Goal: Complete application form: Complete application form

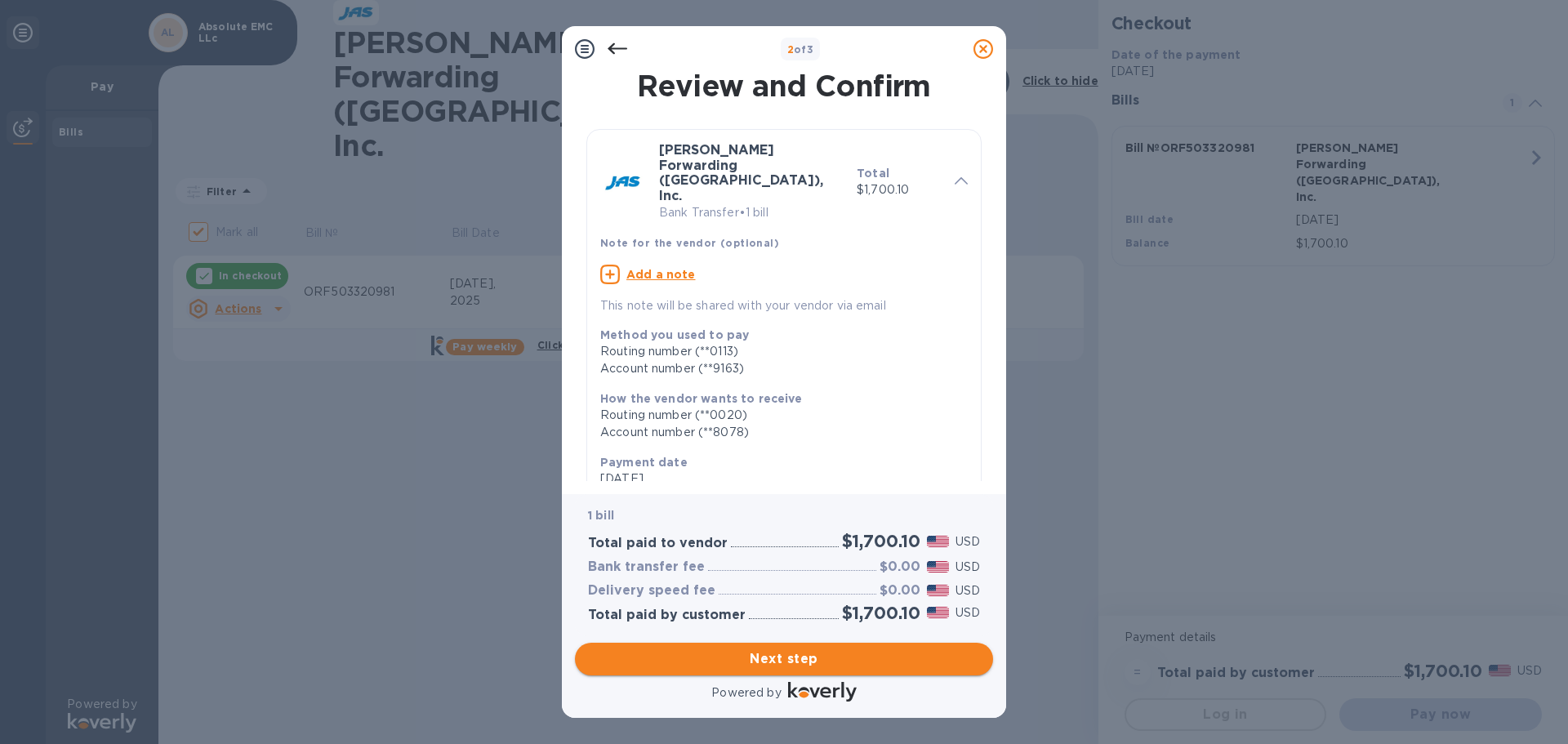
click at [815, 657] on span "Next step" at bounding box center [784, 659] width 392 height 20
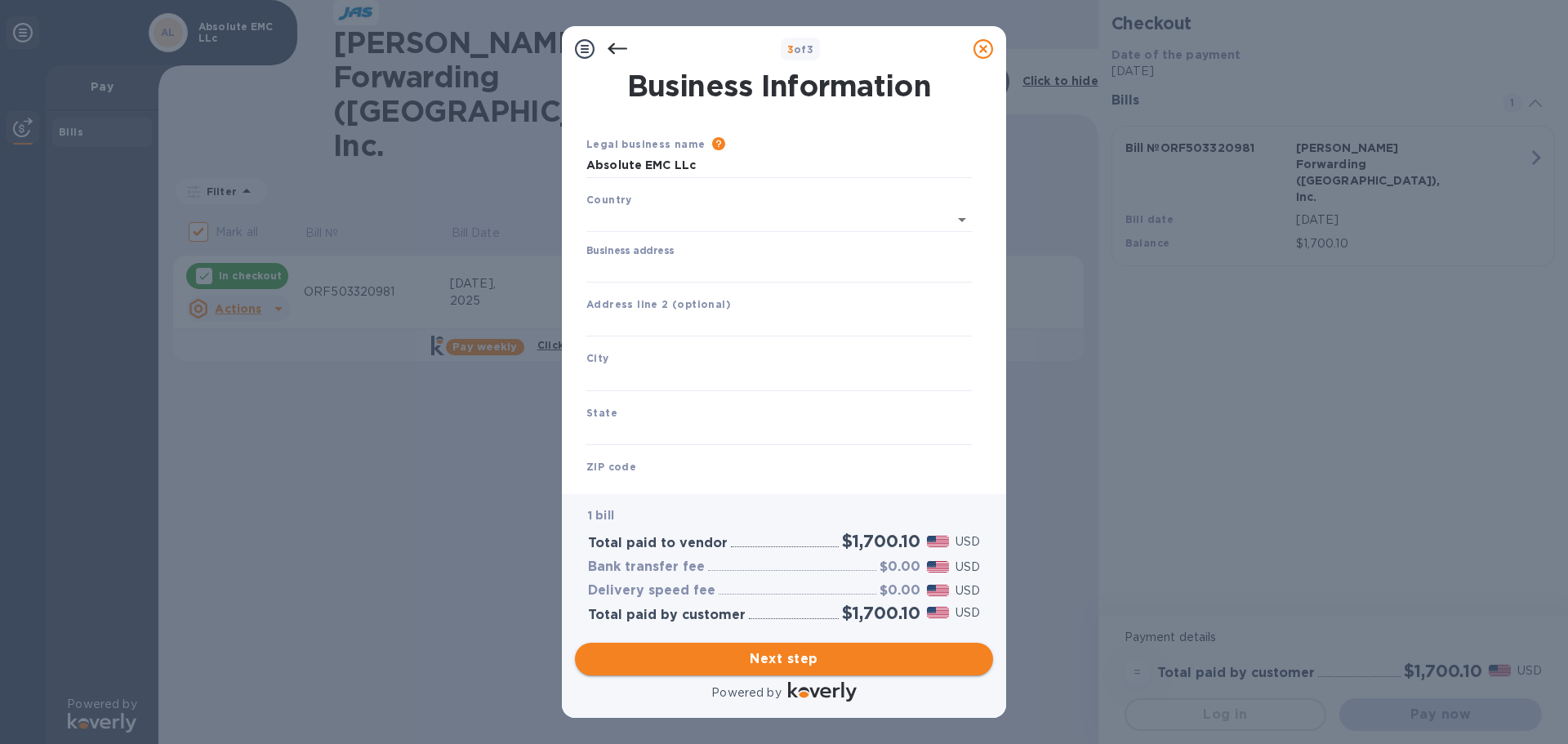
type input "[GEOGRAPHIC_DATA]"
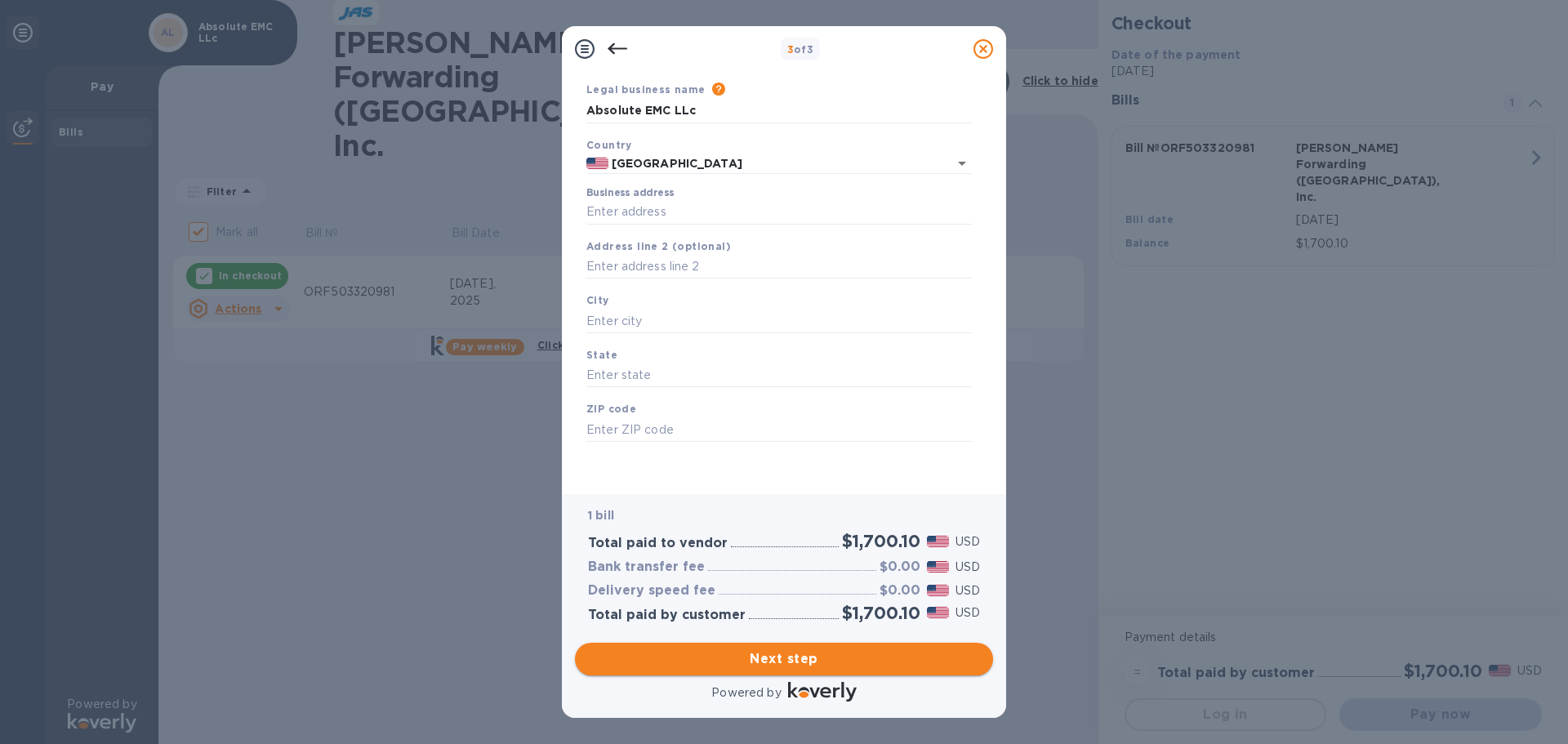
click at [790, 667] on span "Next step" at bounding box center [784, 659] width 392 height 20
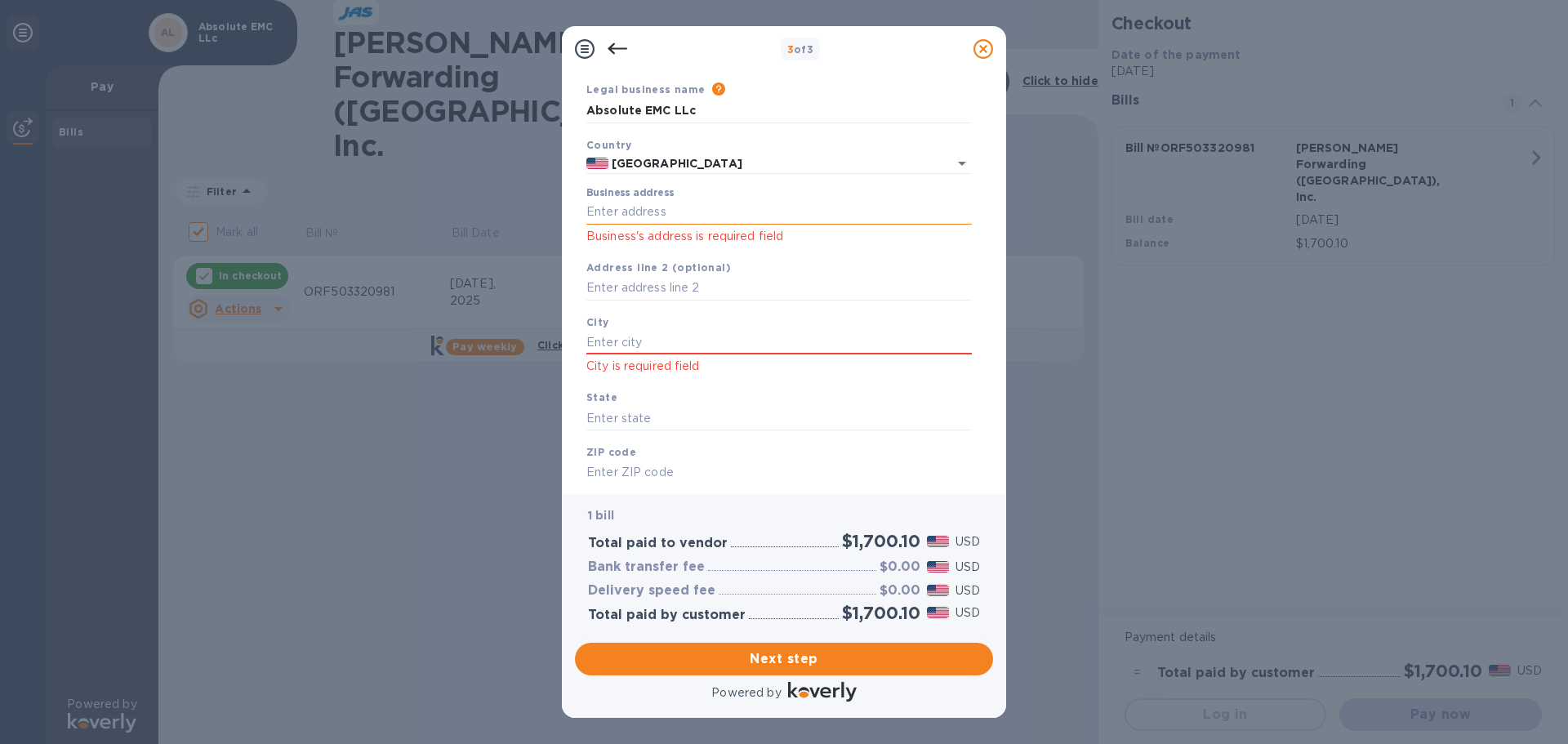
click at [681, 216] on input "Business address" at bounding box center [779, 212] width 385 height 25
type input "[STREET_ADDRESS]"
click at [651, 330] on input "text" at bounding box center [779, 341] width 385 height 25
click at [649, 344] on input "text" at bounding box center [779, 341] width 385 height 25
click at [650, 347] on input "text" at bounding box center [779, 341] width 385 height 25
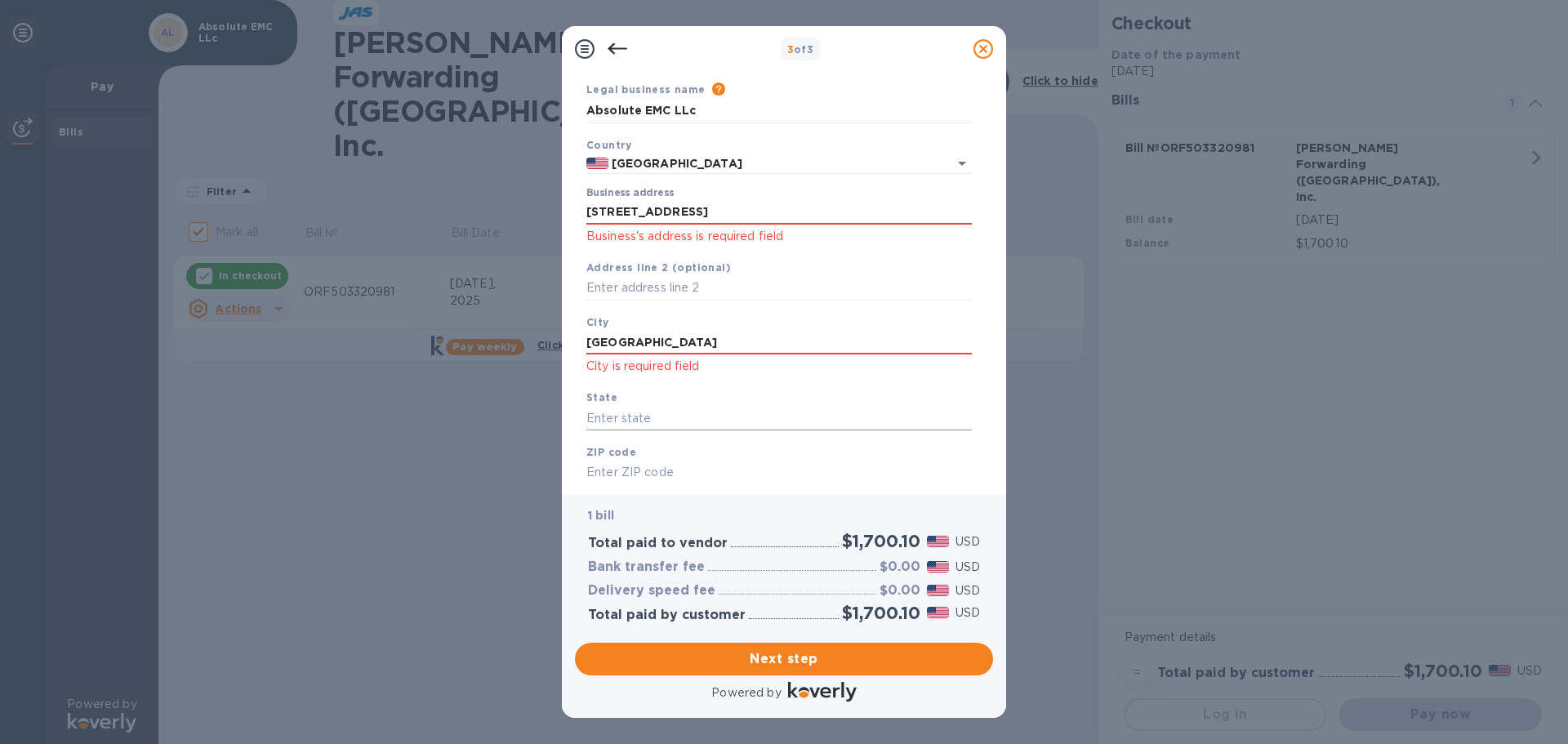
type input "[GEOGRAPHIC_DATA]"
click at [645, 419] on input "text" at bounding box center [779, 418] width 385 height 25
type input "VA"
click at [698, 474] on input "text" at bounding box center [779, 473] width 385 height 25
type input "20111"
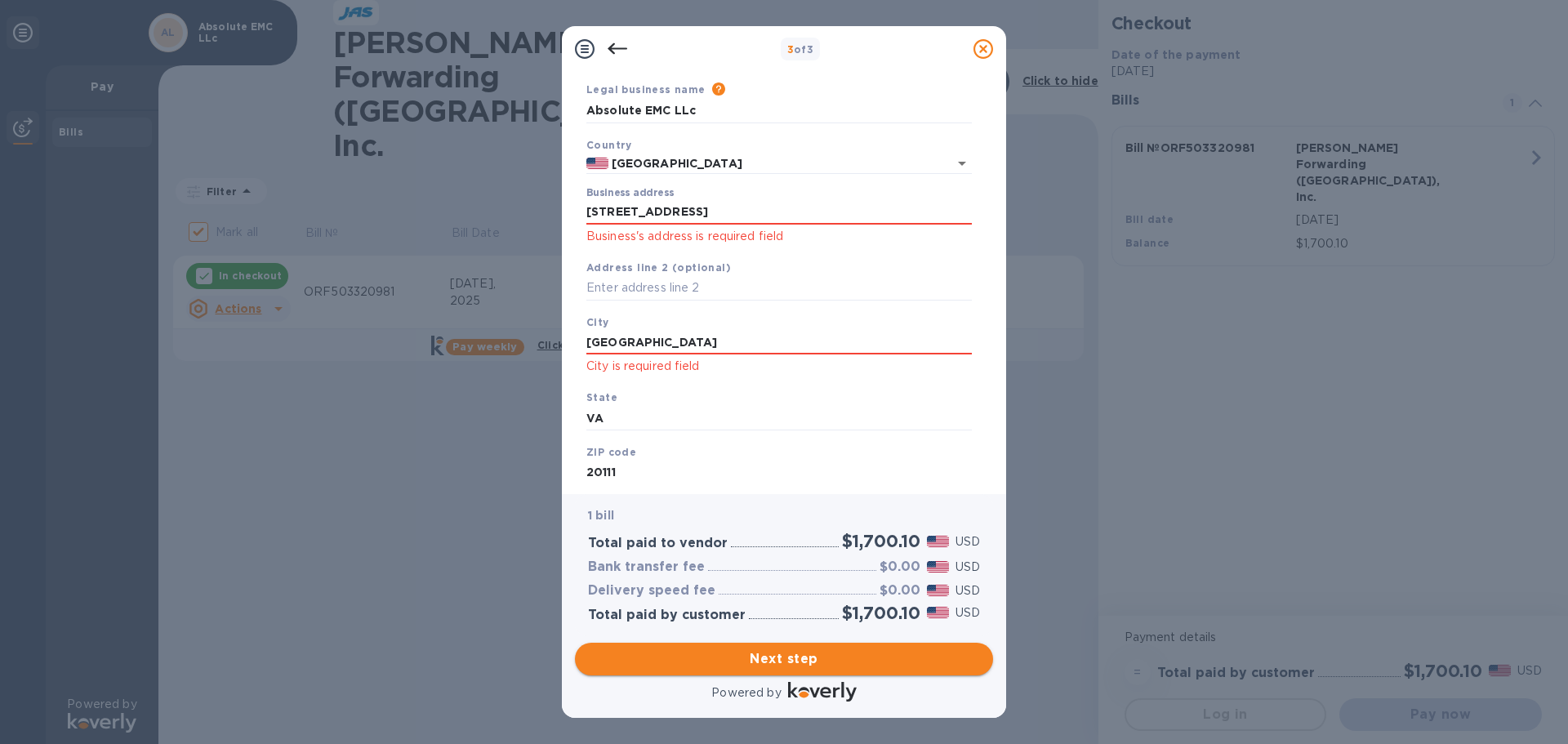
click at [828, 657] on span "Next step" at bounding box center [784, 659] width 392 height 20
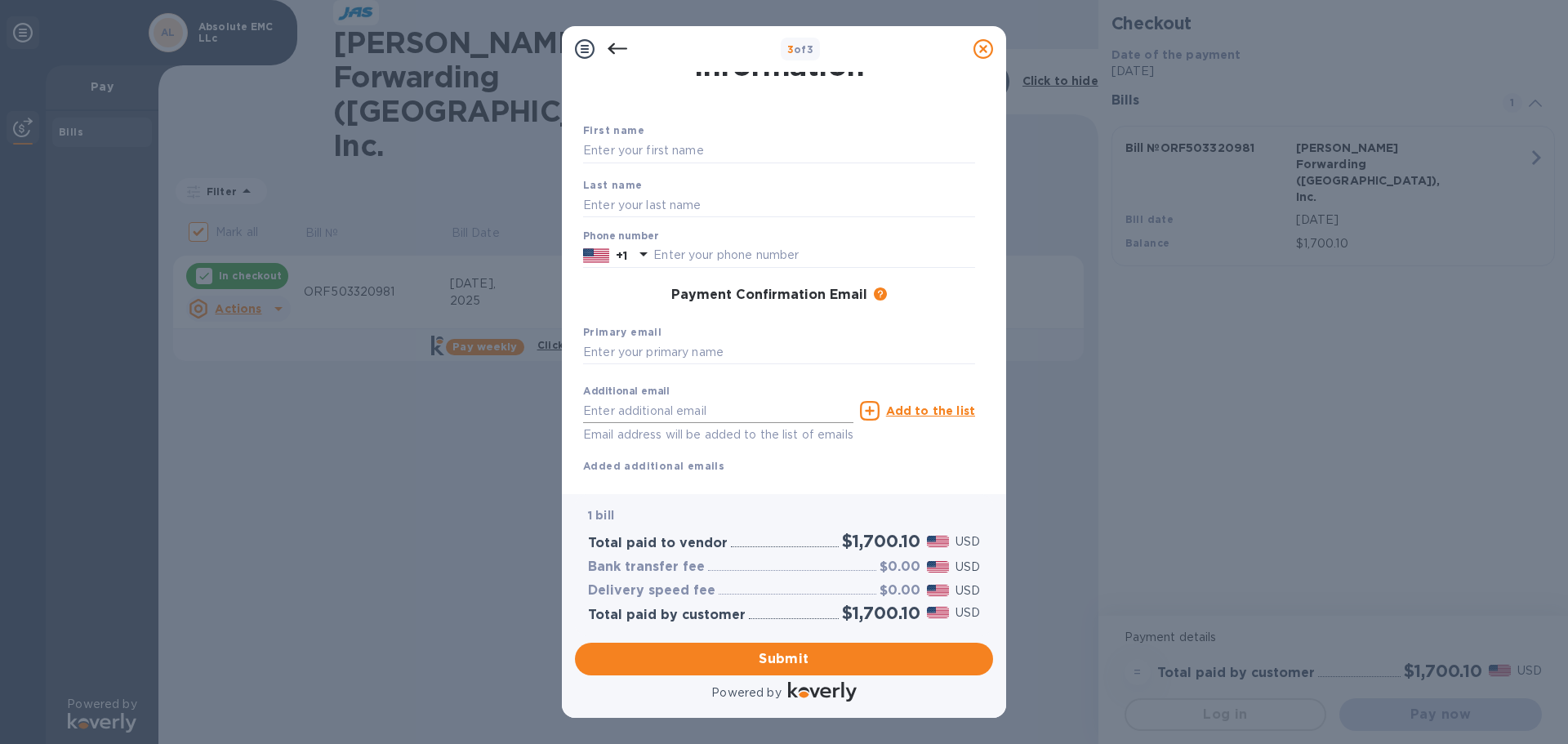
scroll to position [0, 0]
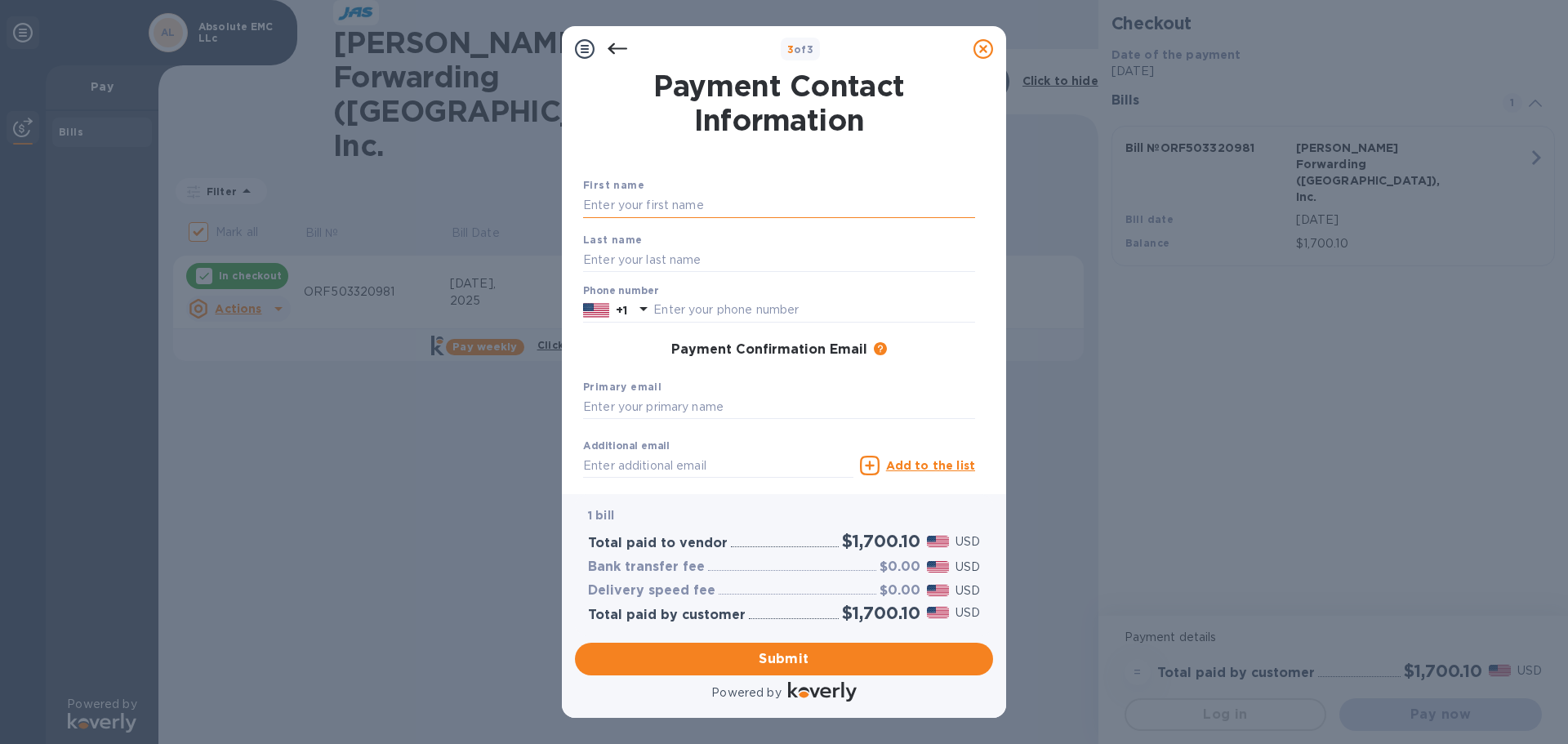
click at [724, 205] on input "text" at bounding box center [779, 205] width 392 height 25
type input "[PERSON_NAME]"
type input "7037747505"
type input "[PERSON_NAME][EMAIL_ADDRESS][DOMAIN_NAME]"
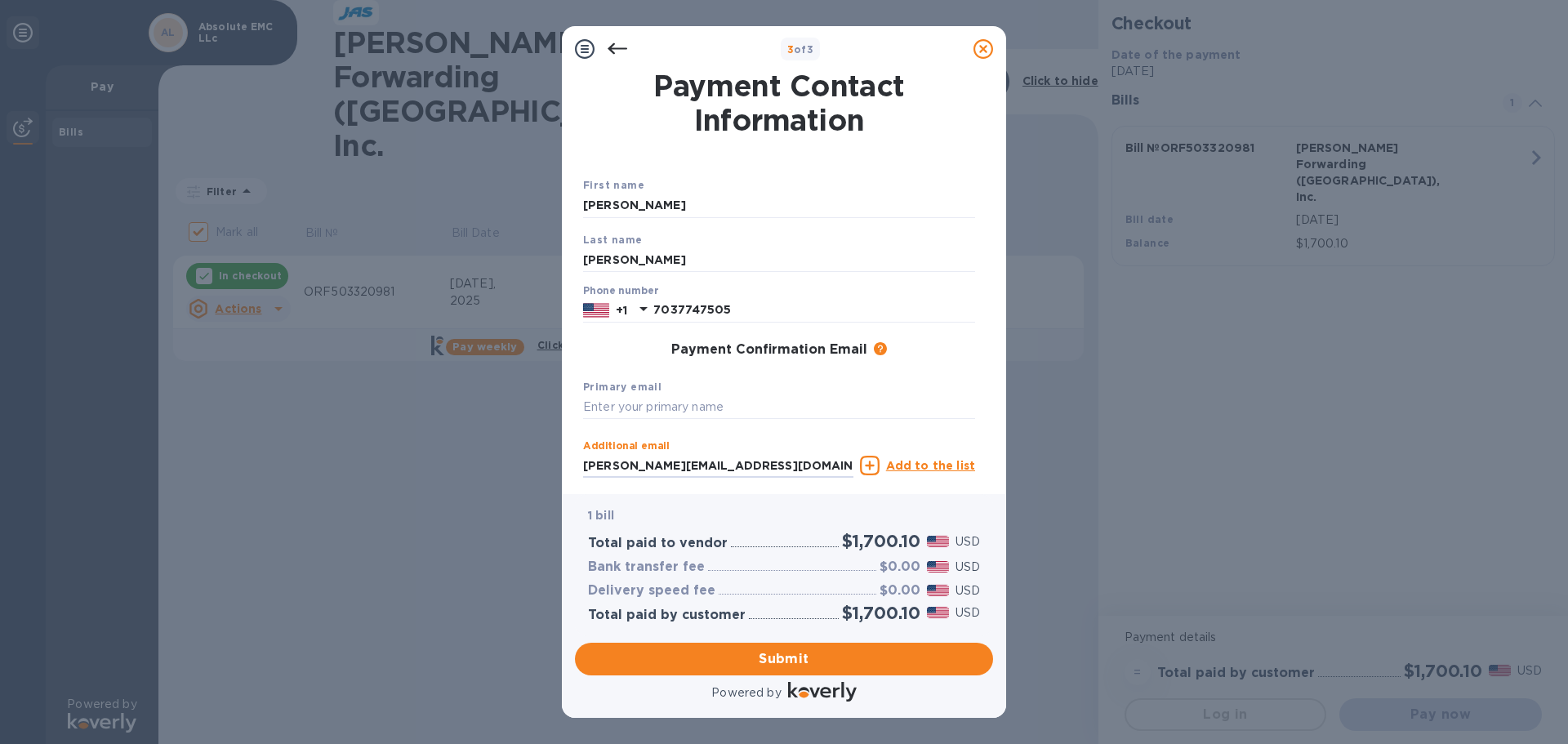
drag, startPoint x: 731, startPoint y: 463, endPoint x: 556, endPoint y: 461, distance: 175.0
click at [556, 461] on div "3 of 3 Payment Contact Information First name [PERSON_NAME] name [PERSON_NAME] …" at bounding box center [784, 372] width 1568 height 744
click at [630, 410] on input "text" at bounding box center [779, 407] width 392 height 25
paste input "[PERSON_NAME][EMAIL_ADDRESS][DOMAIN_NAME]"
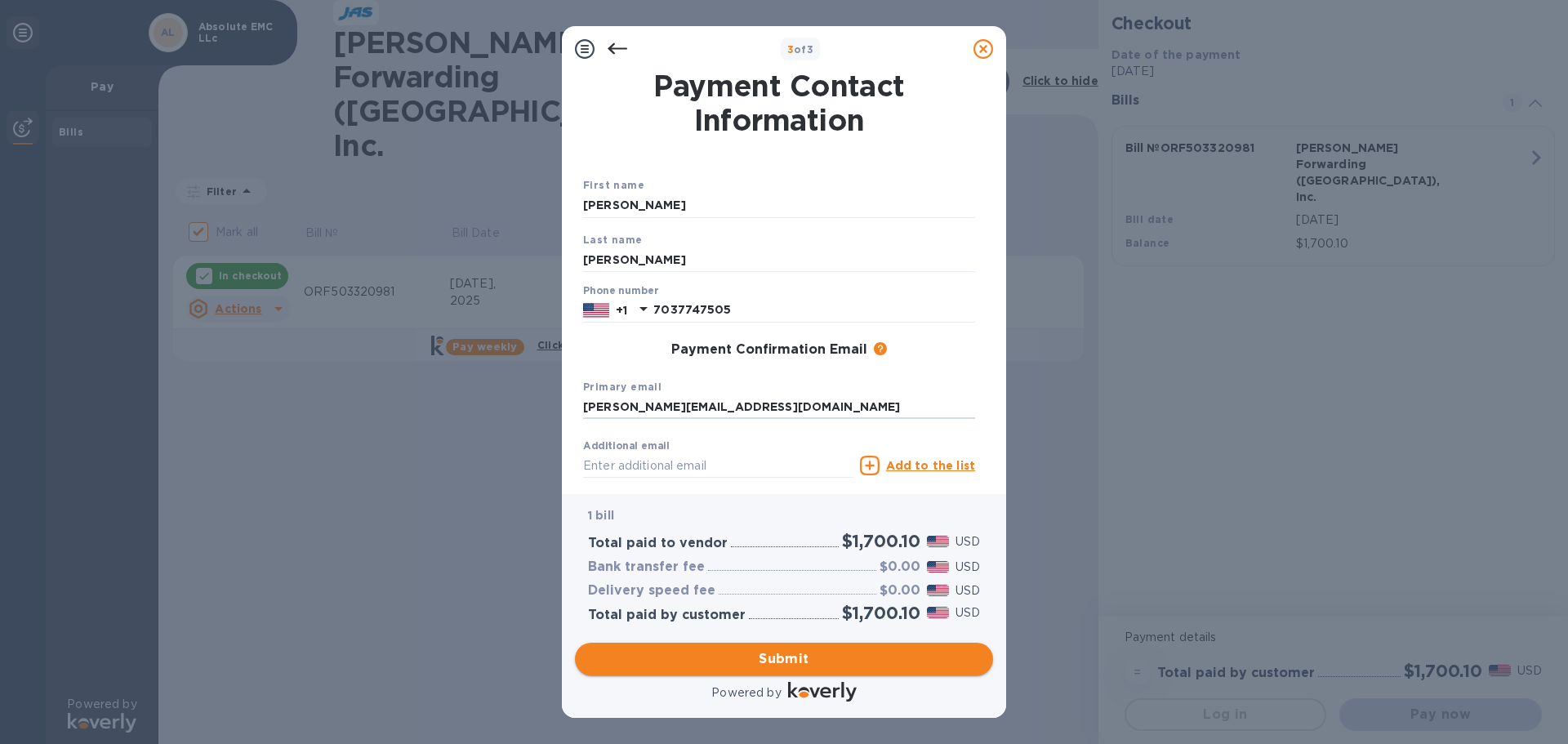
type input "[PERSON_NAME][EMAIL_ADDRESS][DOMAIN_NAME]"
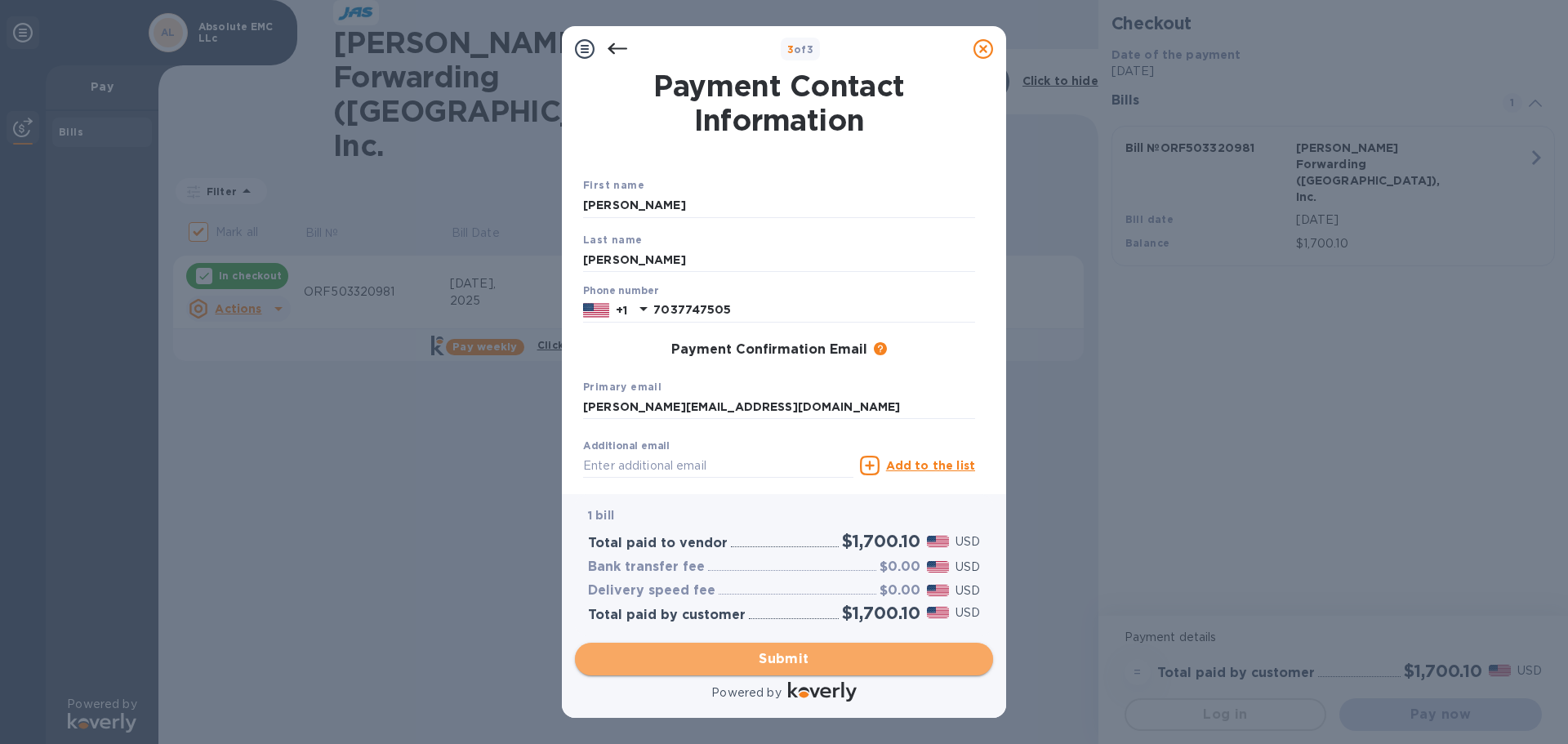
click at [917, 665] on span "Submit" at bounding box center [784, 659] width 392 height 20
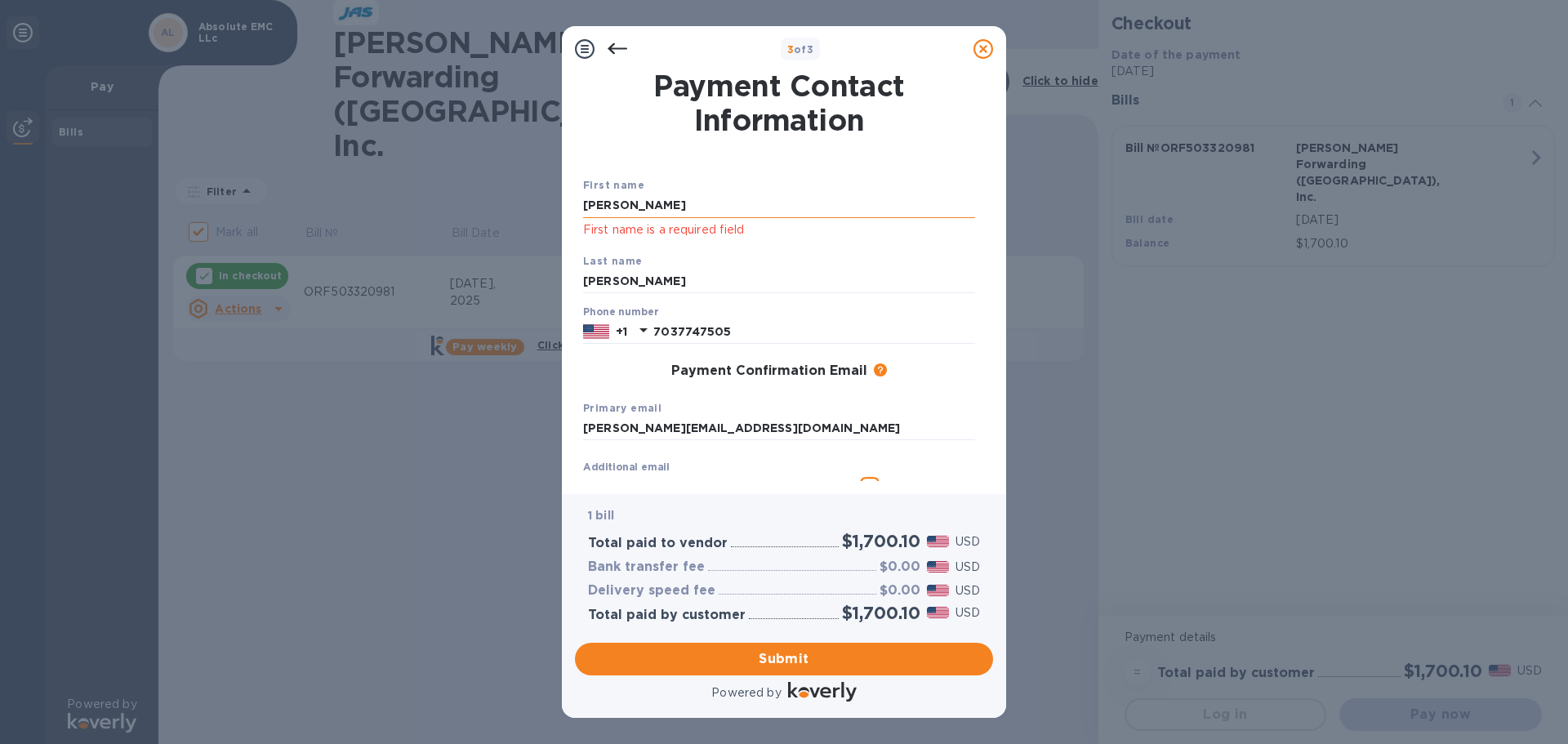
click at [675, 209] on input "[PERSON_NAME]" at bounding box center [779, 205] width 392 height 25
click at [707, 195] on input "[PERSON_NAME]" at bounding box center [779, 205] width 392 height 25
click at [738, 195] on input "[PERSON_NAME]" at bounding box center [779, 205] width 392 height 25
click at [585, 225] on p "First name is a required field" at bounding box center [779, 229] width 392 height 19
click at [579, 203] on div "First name [PERSON_NAME] First name is a required field Last name [PERSON_NAME]…" at bounding box center [778, 350] width 398 height 406
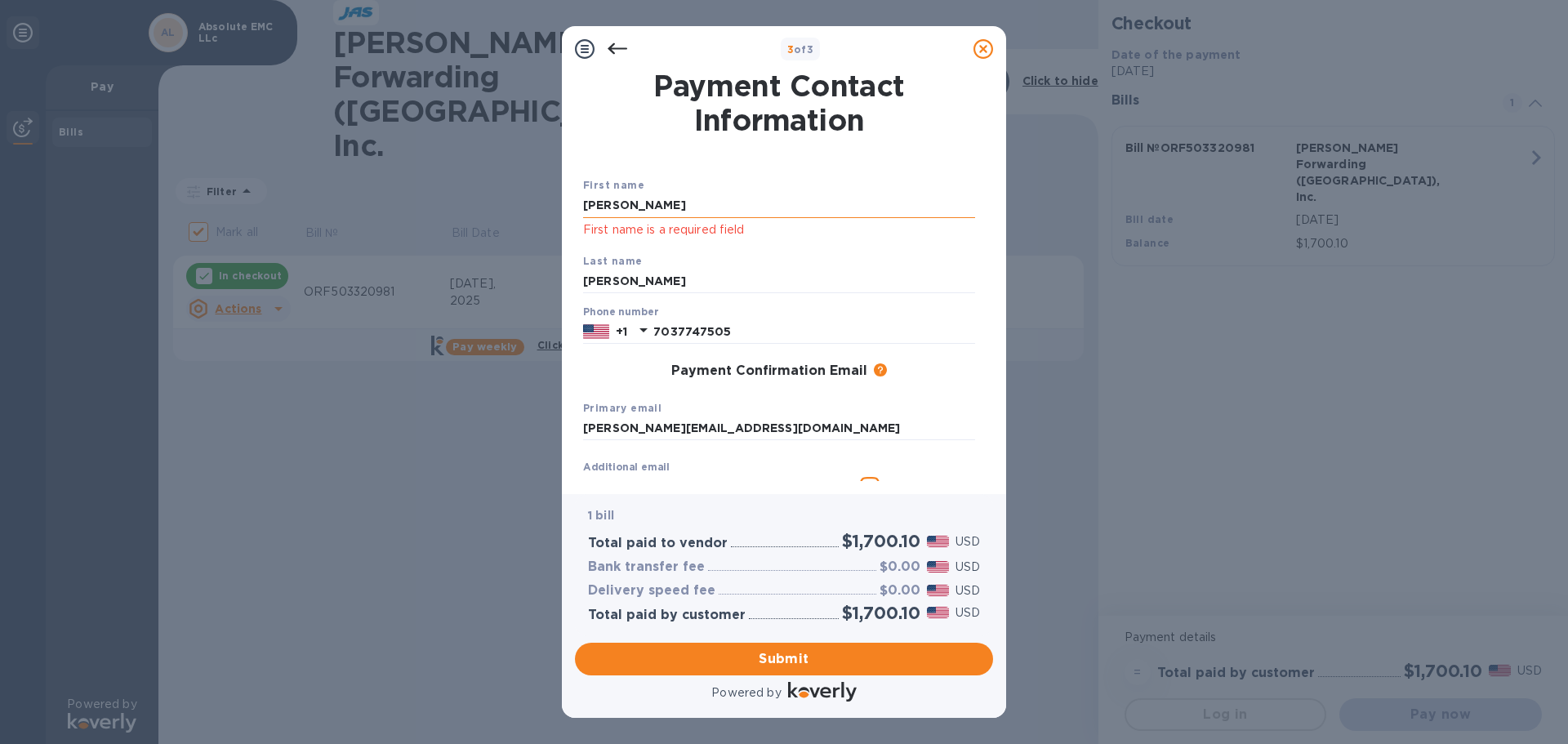
click at [587, 202] on input "[PERSON_NAME]" at bounding box center [779, 205] width 392 height 25
click at [638, 202] on input "[PERSON_NAME]" at bounding box center [779, 205] width 392 height 25
type input "[PERSON_NAME]"
click at [774, 658] on span "Submit" at bounding box center [784, 659] width 392 height 20
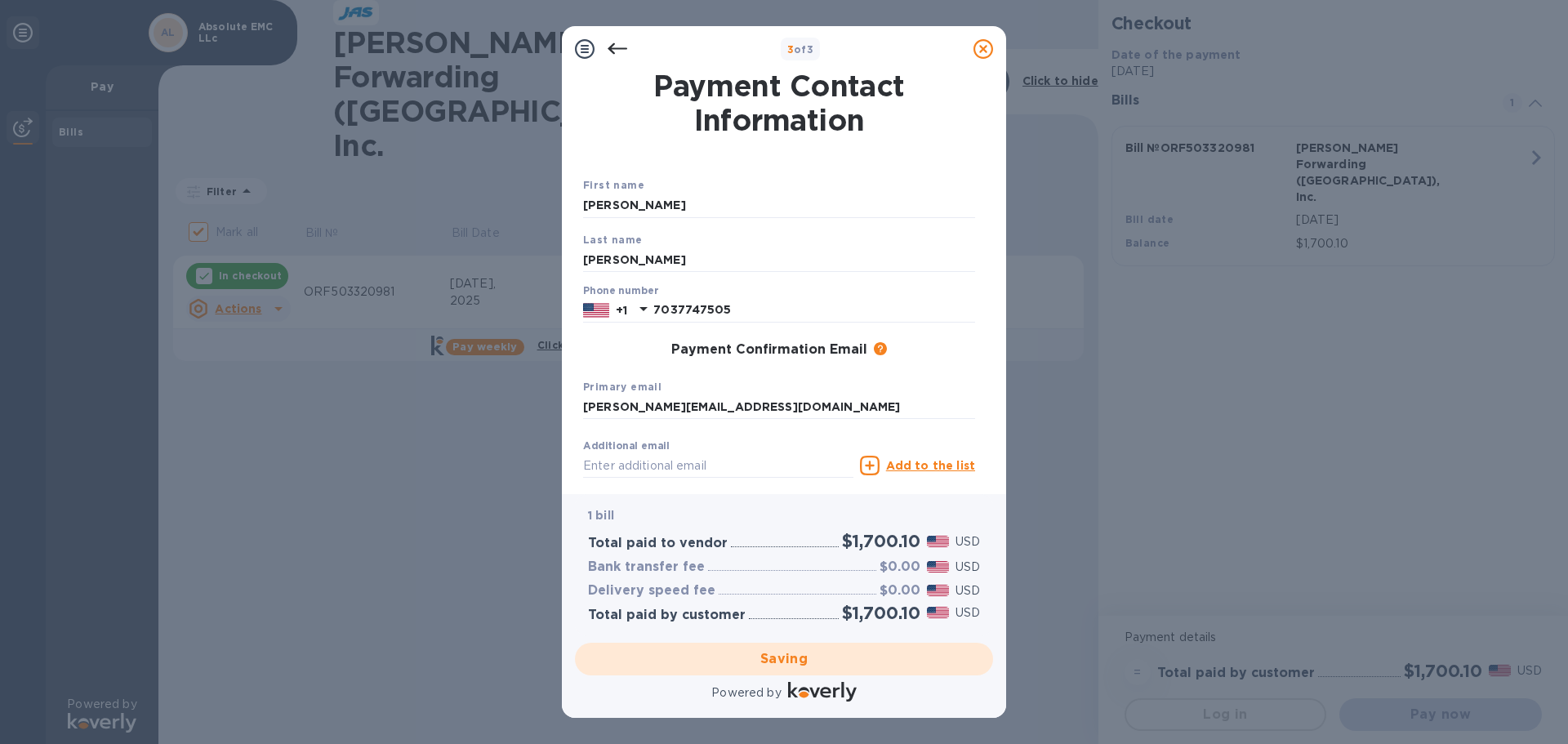
checkbox input "false"
